Goal: Transaction & Acquisition: Purchase product/service

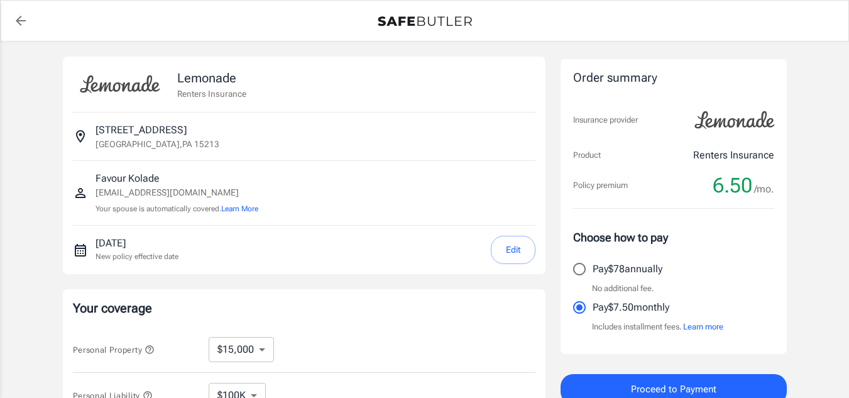
select select "15000"
select select "500"
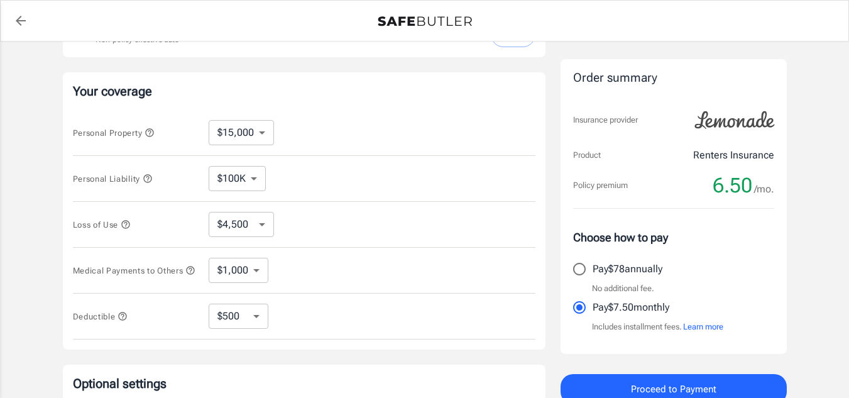
scroll to position [202, 0]
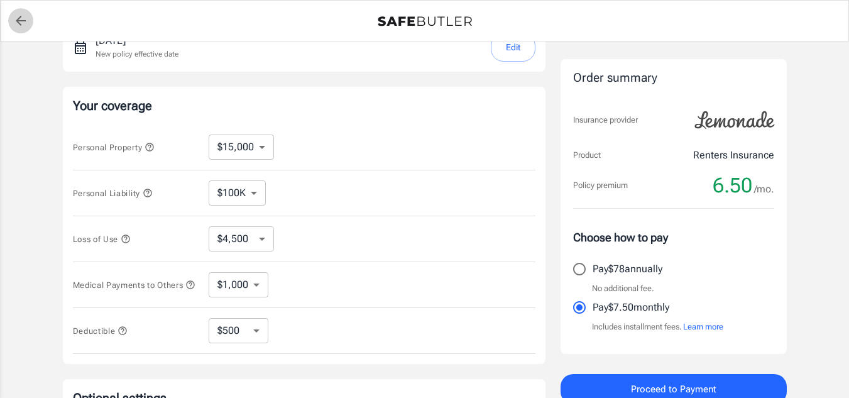
click at [20, 21] on icon "back to quotes" at bounding box center [21, 21] width 10 height 10
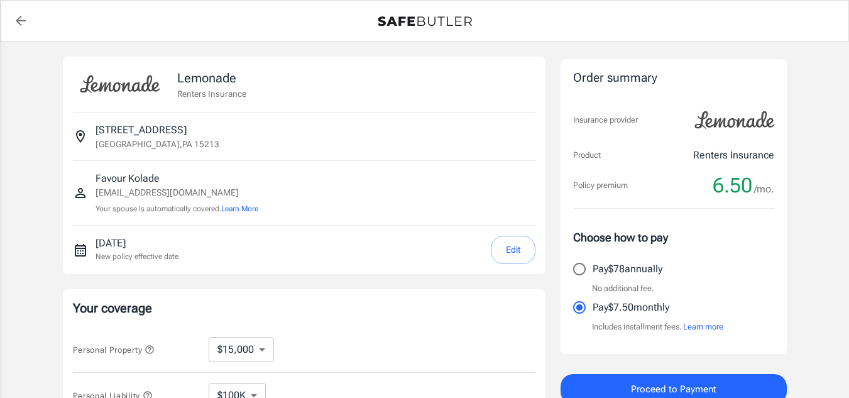
select select "15000"
select select "500"
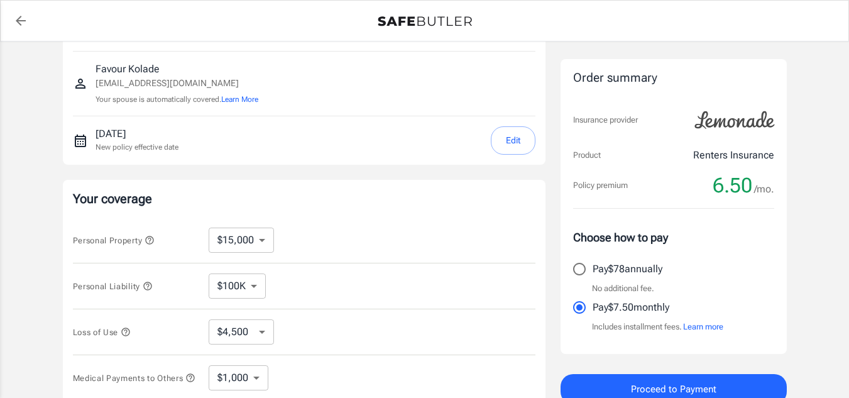
scroll to position [110, 0]
